Goal: Communication & Community: Answer question/provide support

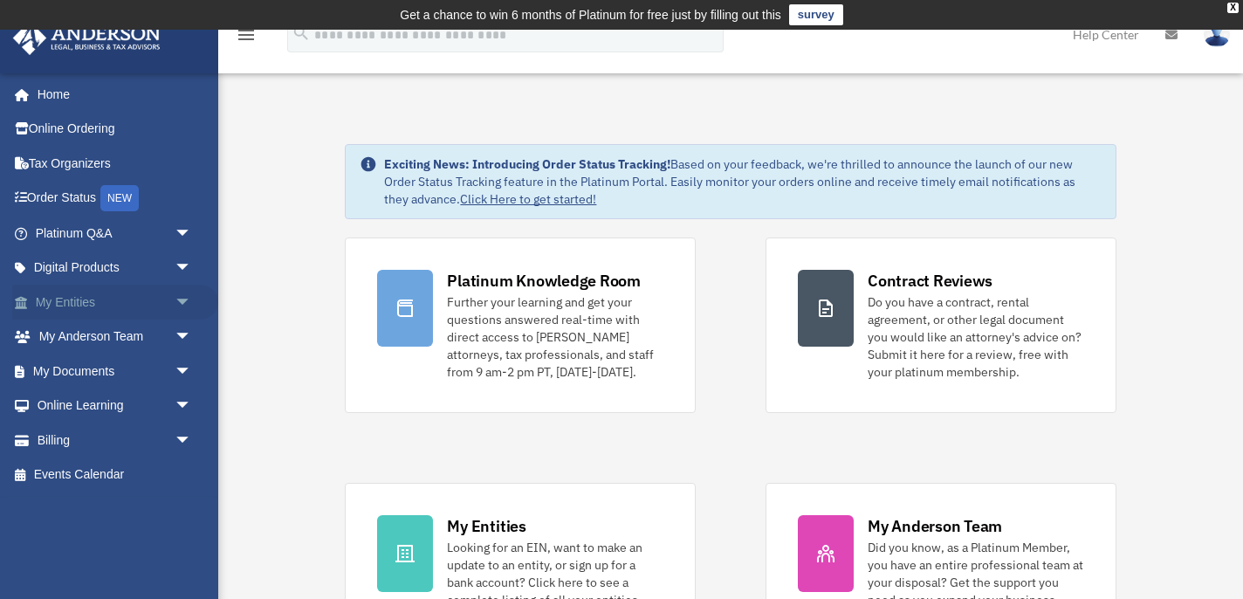
click at [177, 299] on span "arrow_drop_down" at bounding box center [192, 303] width 35 height 36
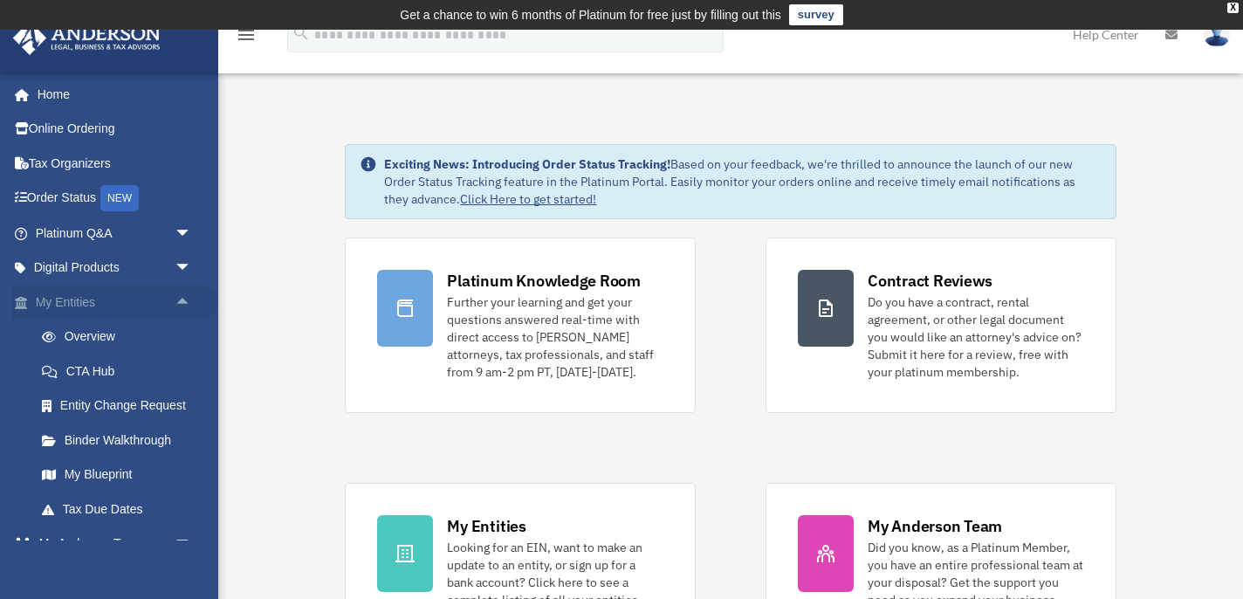
click at [182, 300] on span "arrow_drop_up" at bounding box center [192, 303] width 35 height 36
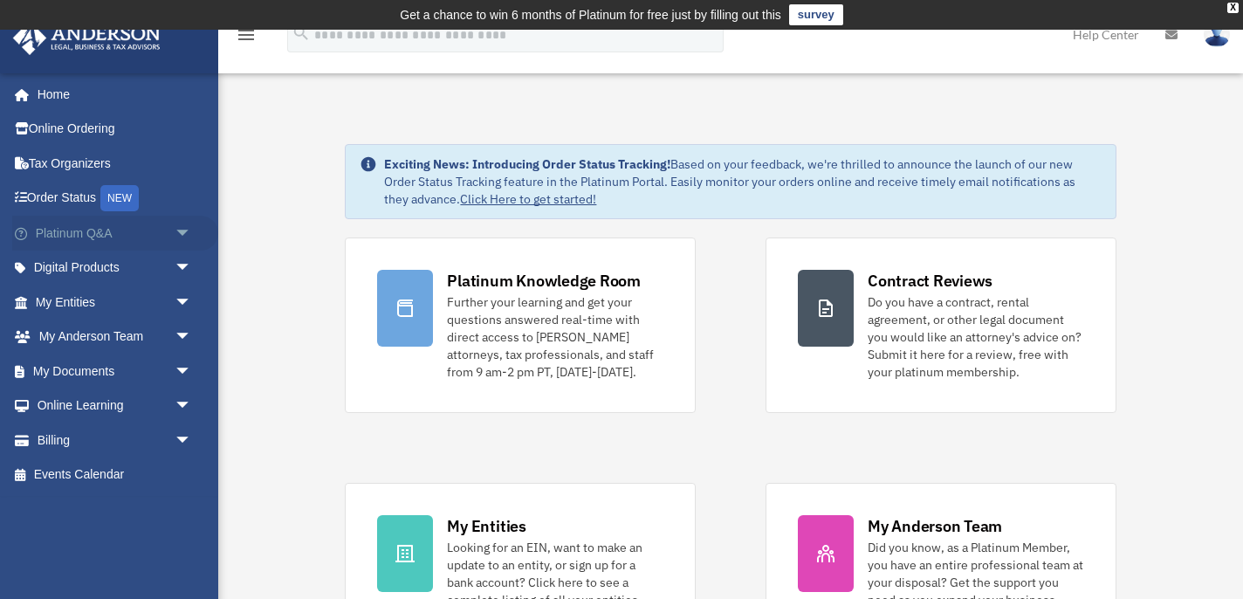
click at [86, 233] on link "Platinum Q&A arrow_drop_down" at bounding box center [115, 233] width 206 height 35
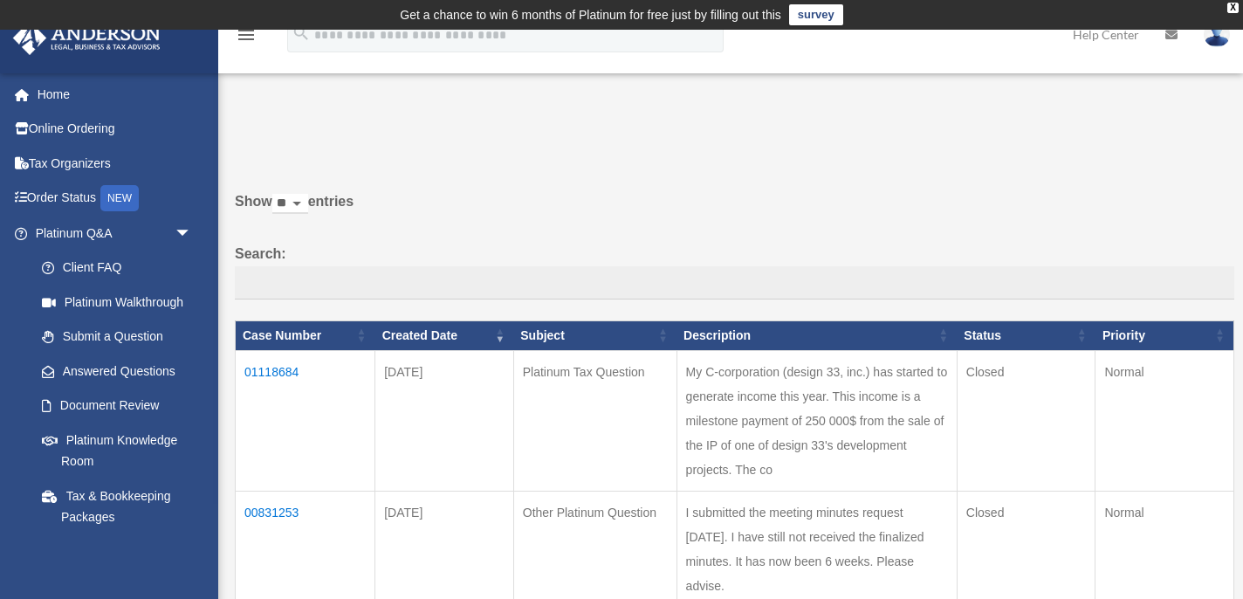
click at [816, 473] on td "My C-corporation (design 33, inc.) has started to generate income this year. Th…" at bounding box center [816, 420] width 280 height 141
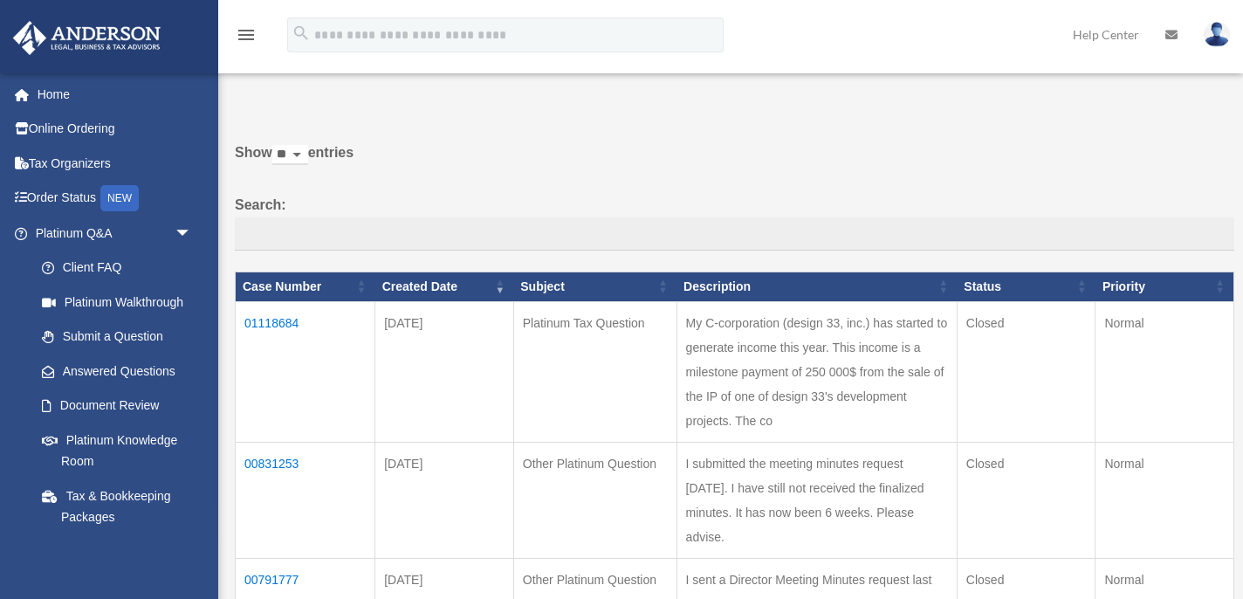
scroll to position [100, 0]
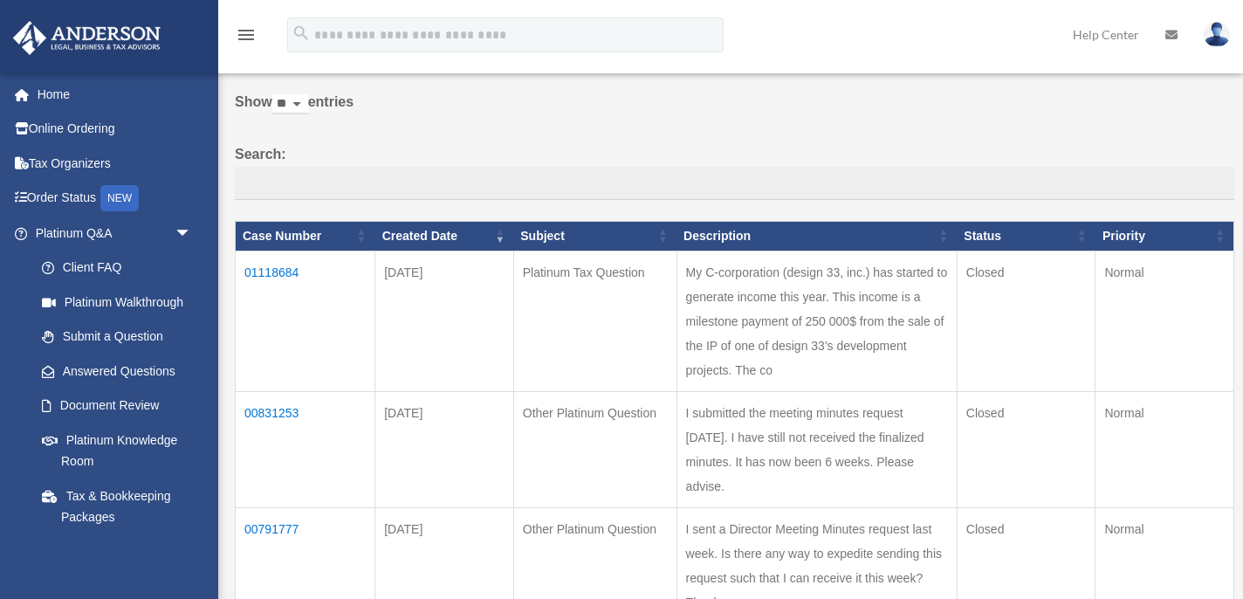
click at [284, 271] on td "01118684" at bounding box center [306, 321] width 140 height 141
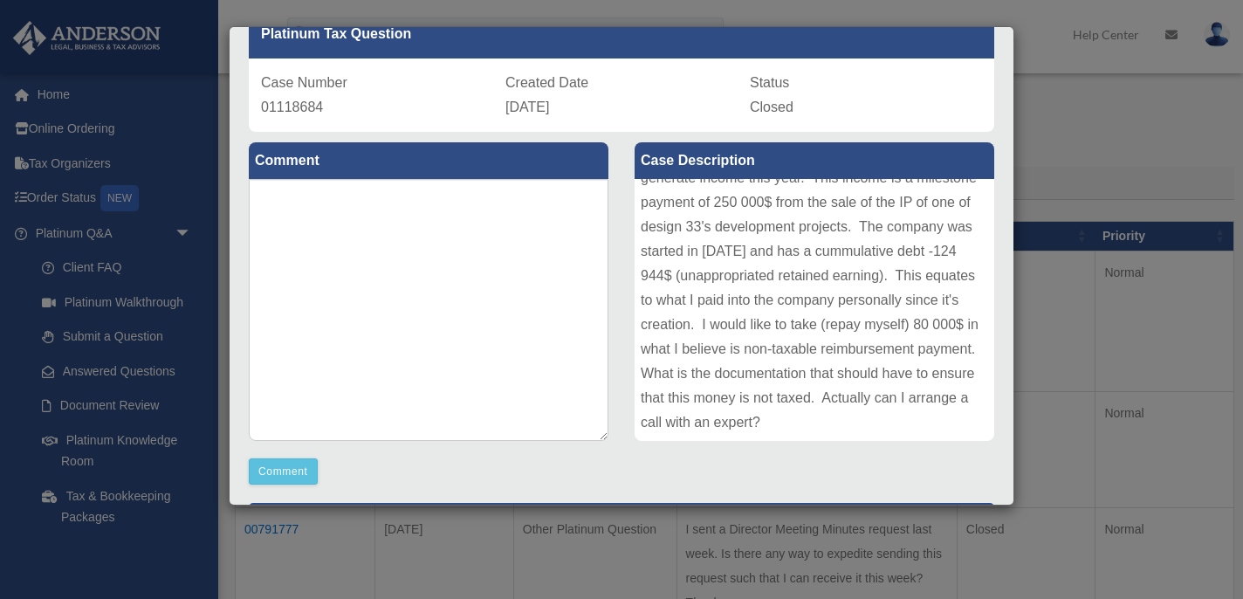
scroll to position [101, 0]
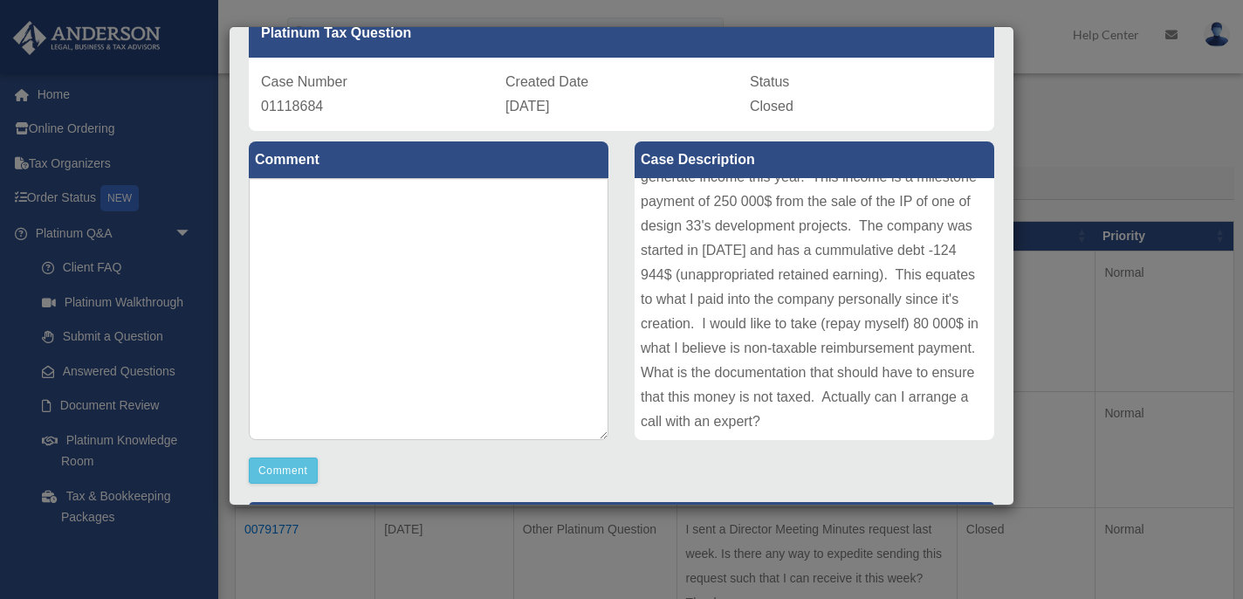
click at [515, 456] on div "Comment Comment" at bounding box center [429, 307] width 386 height 353
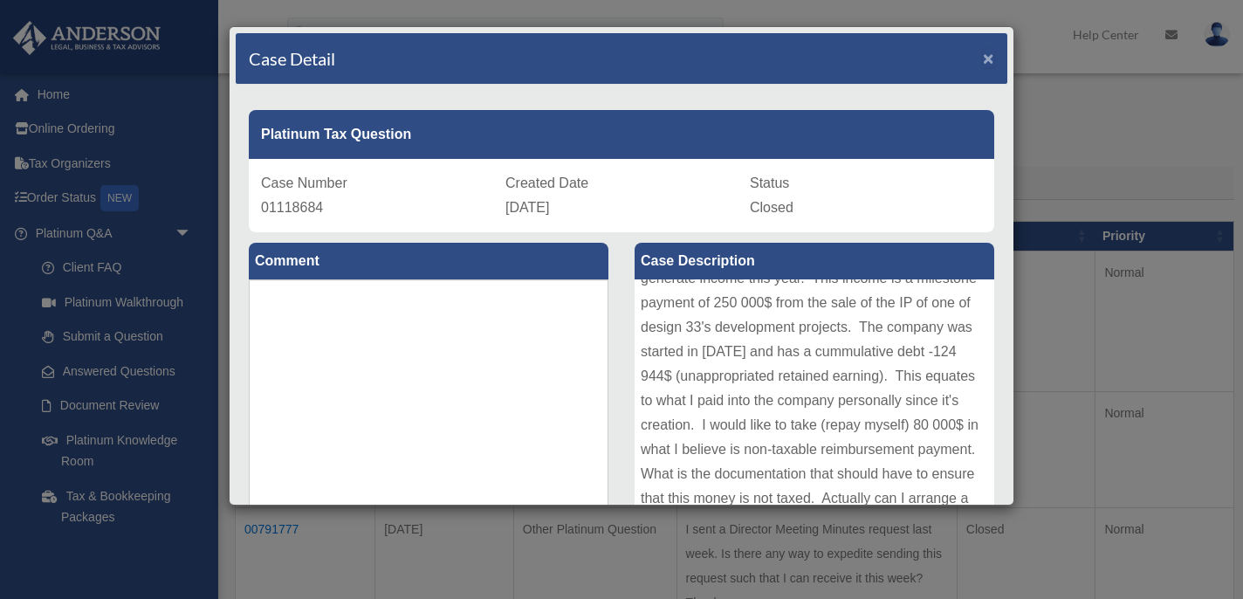
click at [992, 56] on span "×" at bounding box center [988, 58] width 11 height 20
